Goal: Transaction & Acquisition: Download file/media

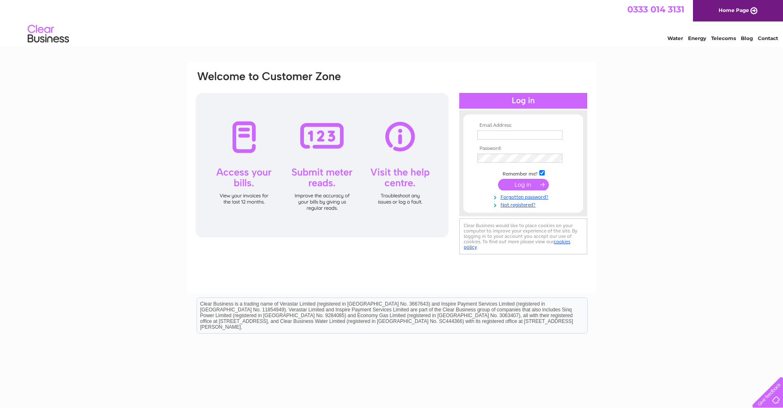
click at [481, 136] on input "text" at bounding box center [520, 135] width 85 height 9
type input "greig@tapaedinburgh.co.uk"
click at [518, 186] on input "submit" at bounding box center [523, 185] width 51 height 12
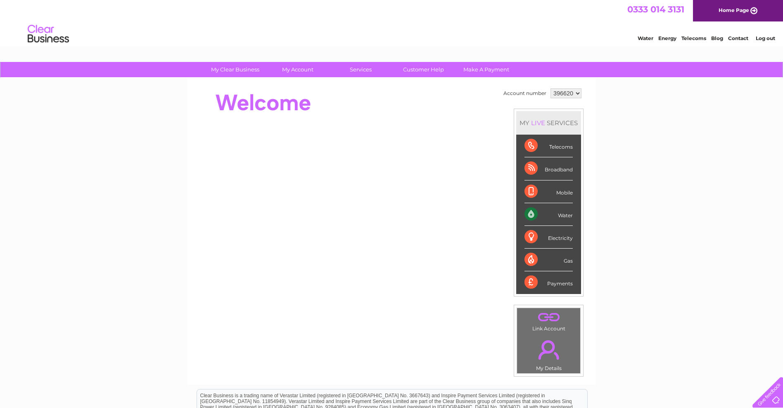
click at [519, 184] on li "Mobile" at bounding box center [548, 192] width 65 height 23
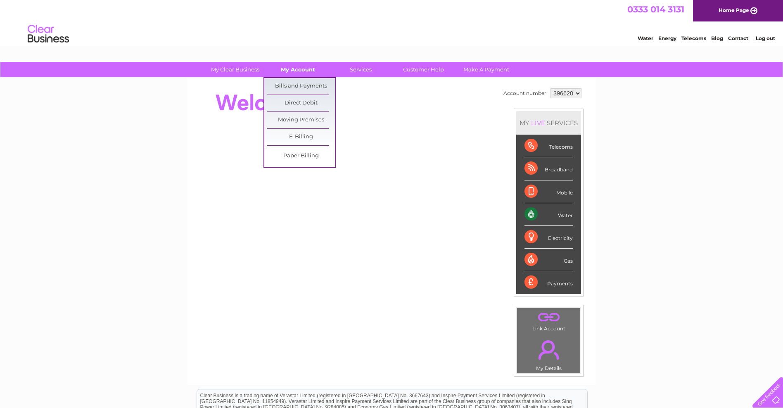
click at [287, 71] on link "My Account" at bounding box center [298, 69] width 68 height 15
click at [304, 84] on link "Bills and Payments" at bounding box center [301, 86] width 68 height 17
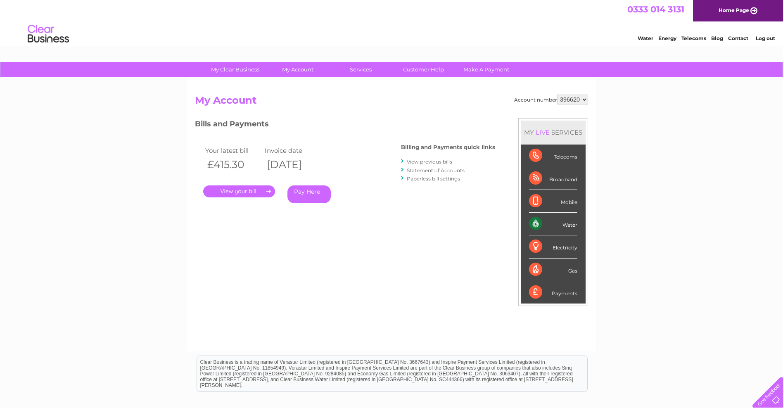
click at [419, 161] on link "View previous bills" at bounding box center [429, 162] width 45 height 6
click at [418, 161] on link "View previous bills" at bounding box center [429, 162] width 45 height 6
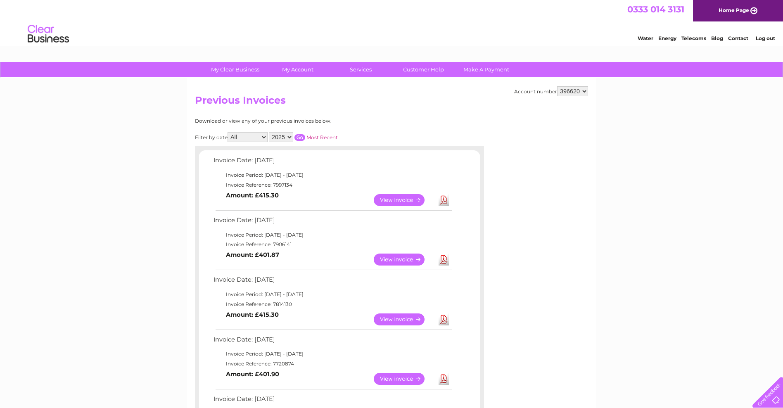
click at [441, 202] on link "Download" at bounding box center [444, 200] width 10 height 12
click at [442, 200] on link "Download" at bounding box center [444, 200] width 10 height 12
click at [442, 260] on link "Download" at bounding box center [444, 260] width 10 height 12
click at [440, 320] on link "Download" at bounding box center [444, 320] width 10 height 12
click at [442, 379] on link "Download" at bounding box center [444, 379] width 10 height 12
